Goal: Navigation & Orientation: Find specific page/section

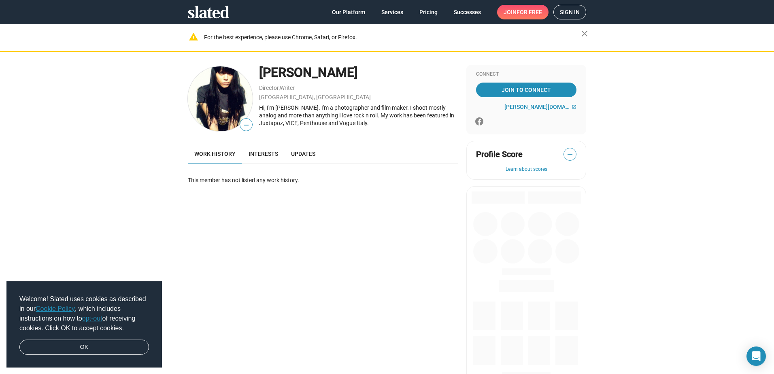
click at [209, 93] on img at bounding box center [220, 98] width 65 height 65
click at [233, 88] on img at bounding box center [220, 98] width 65 height 65
drag, startPoint x: 253, startPoint y: 149, endPoint x: 263, endPoint y: 149, distance: 9.7
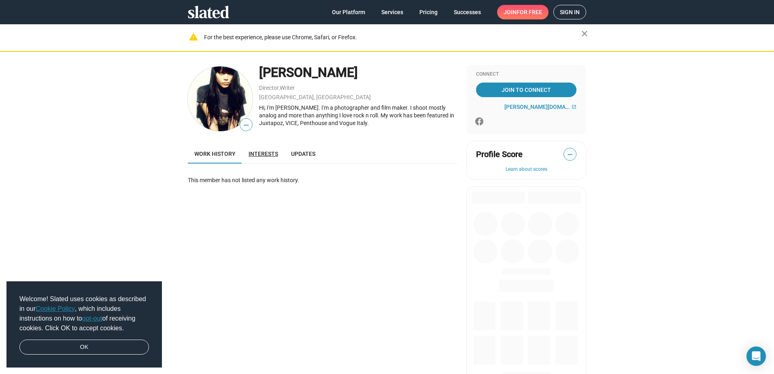
click at [254, 150] on link "Interests" at bounding box center [263, 153] width 43 height 19
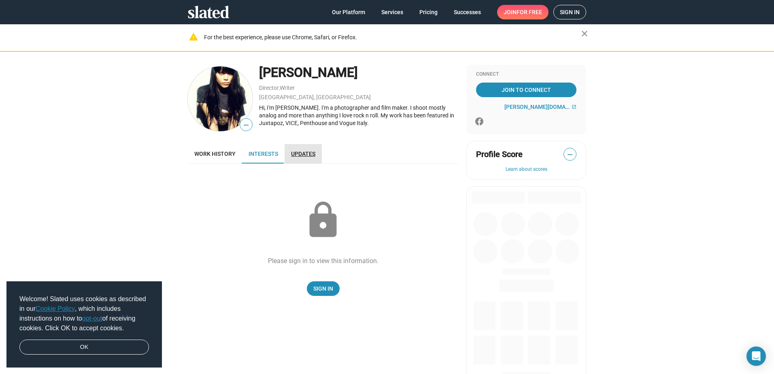
click at [302, 151] on span "Updates" at bounding box center [303, 154] width 24 height 6
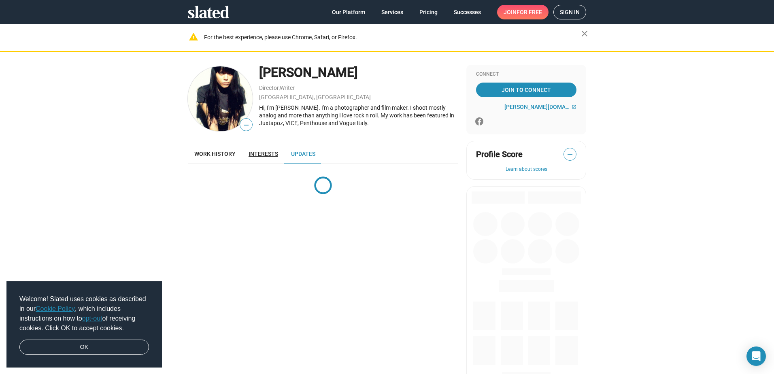
click at [259, 151] on span "Interests" at bounding box center [264, 154] width 30 height 6
